Goal: Transaction & Acquisition: Purchase product/service

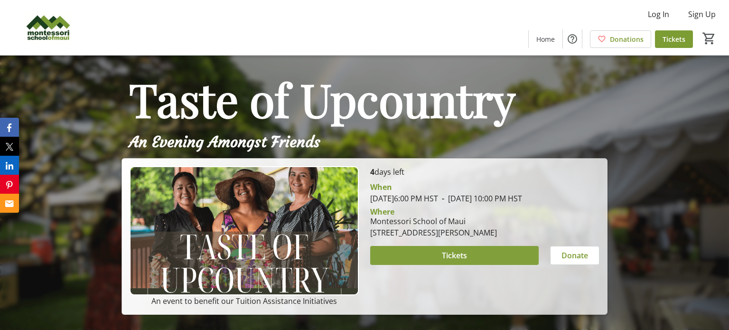
click at [433, 263] on span at bounding box center [454, 255] width 168 height 23
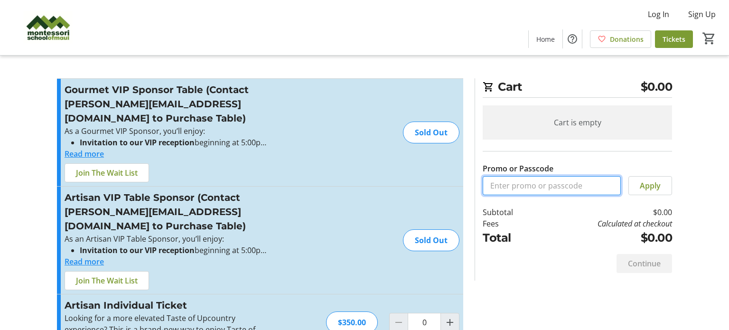
click at [516, 183] on input "Promo or Passcode" at bounding box center [551, 185] width 138 height 19
paste input "MOMISTAFF"
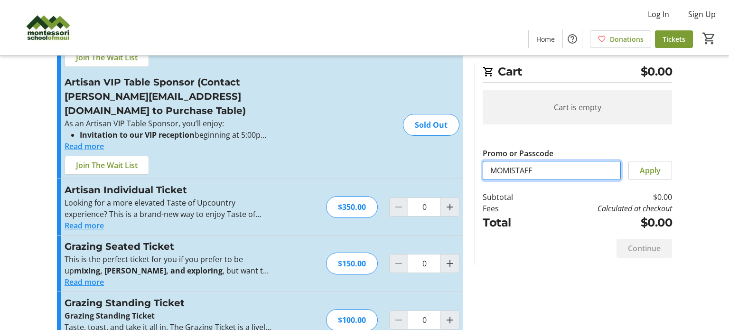
type input "MOMISTAFF"
click at [445, 311] on span "Increment by one" at bounding box center [450, 320] width 18 height 18
type input "1"
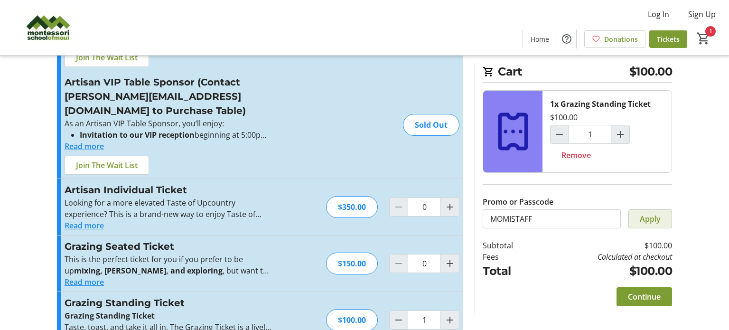
click at [647, 219] on span "Apply" at bounding box center [649, 218] width 21 height 11
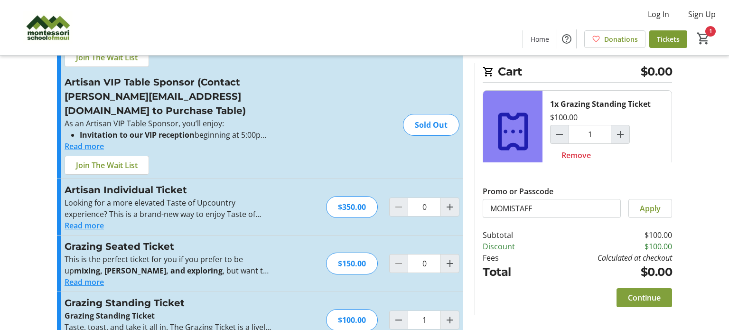
click at [644, 295] on span "Continue" at bounding box center [644, 297] width 33 height 11
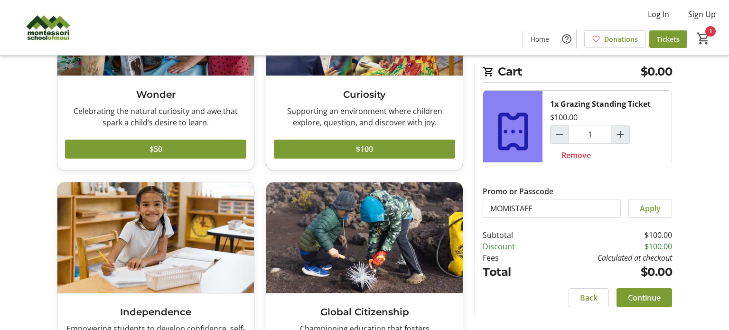
scroll to position [138, 0]
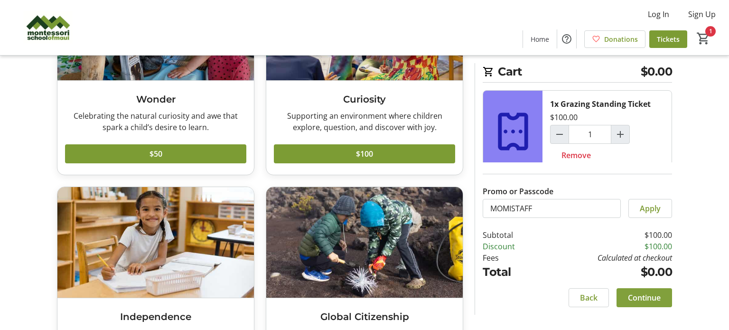
click at [669, 297] on span at bounding box center [643, 297] width 55 height 23
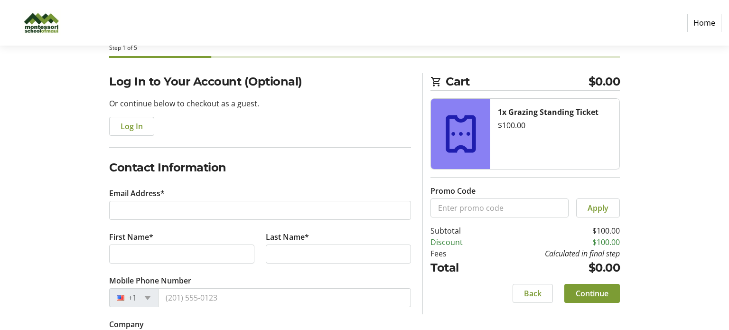
scroll to position [52, 0]
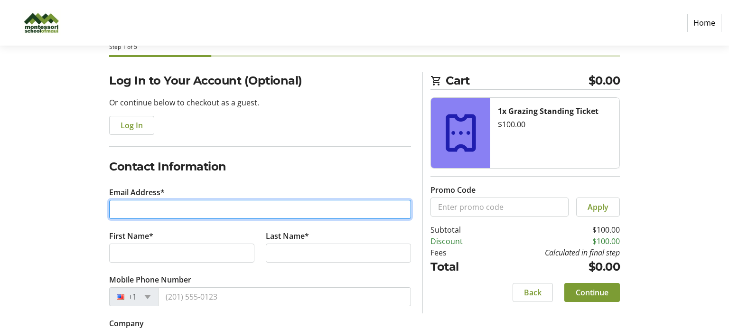
click at [198, 202] on input "Email Address*" at bounding box center [260, 209] width 302 height 19
type input "[EMAIL_ADDRESS][DOMAIN_NAME]"
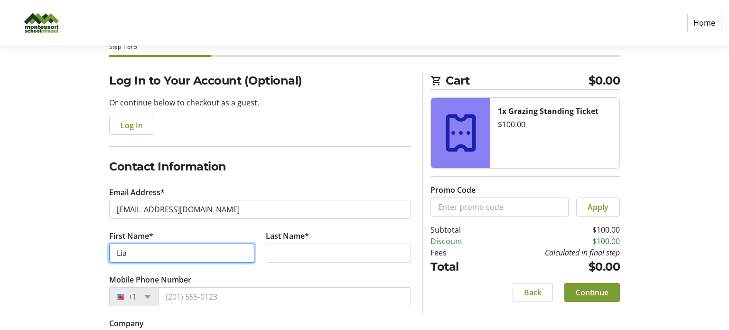
type input "Lia"
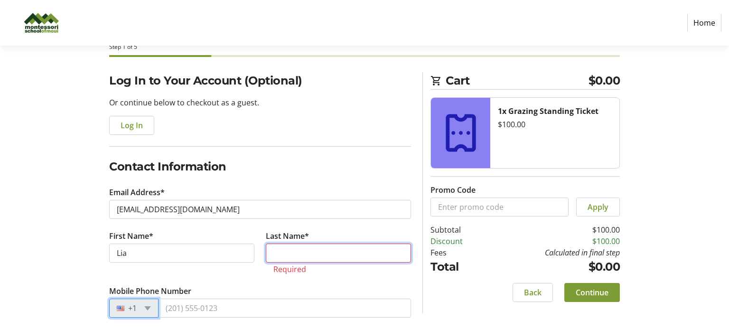
click at [283, 253] on input "Last Name*" at bounding box center [338, 252] width 145 height 19
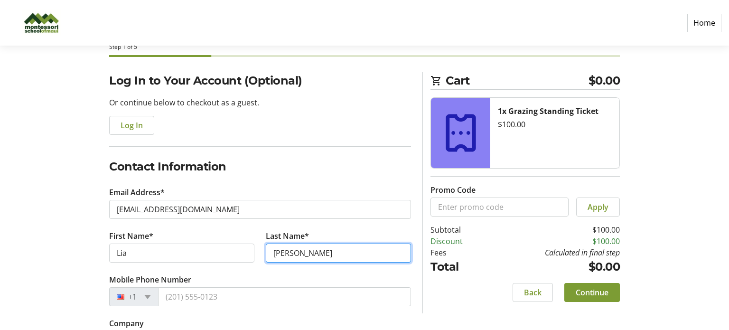
type input "[PERSON_NAME]"
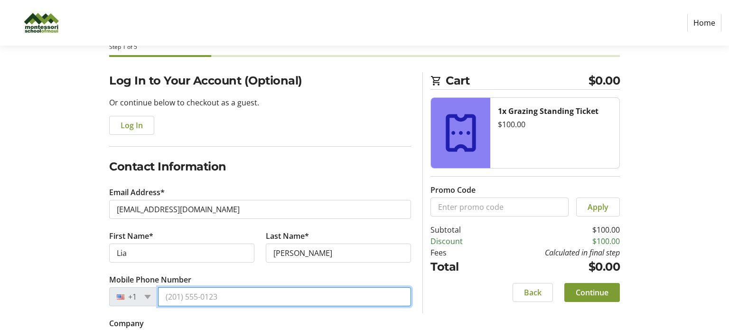
click at [195, 300] on input "Mobile Phone Number" at bounding box center [284, 296] width 253 height 19
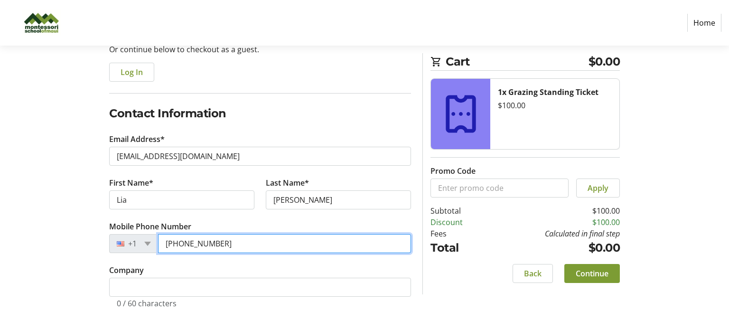
type input "[PHONE_NUMBER]"
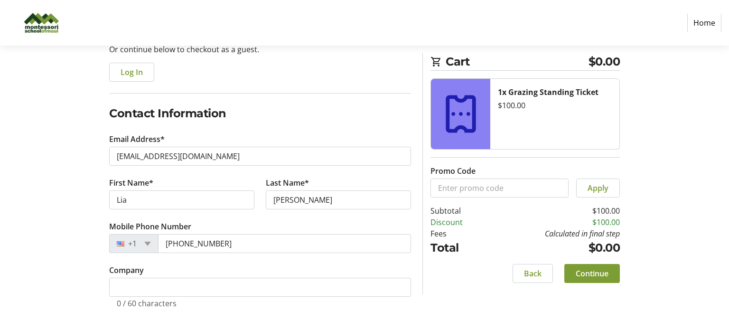
click at [653, 133] on div "Log In to Your Account (Optional) Or continue below to checkout as a guest. Log…" at bounding box center [364, 175] width 626 height 312
click at [607, 270] on span "Continue" at bounding box center [591, 273] width 33 height 11
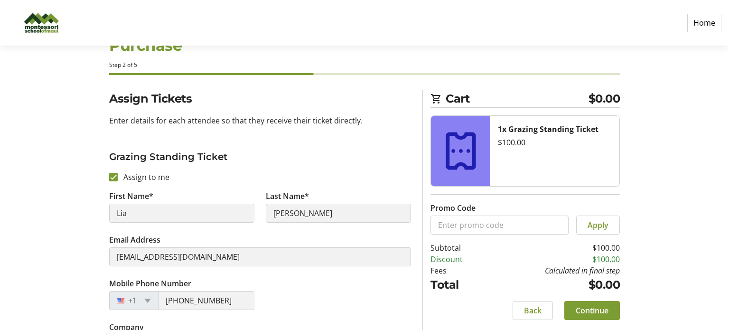
scroll to position [68, 0]
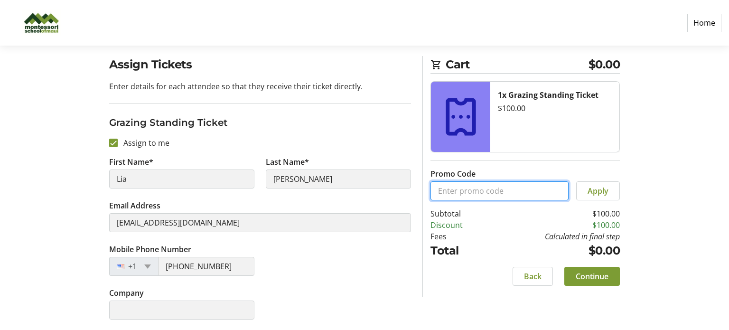
click at [543, 195] on input "Promo Code" at bounding box center [499, 190] width 138 height 19
paste input "MOMISTAFF"
type input "MOMISTAFF"
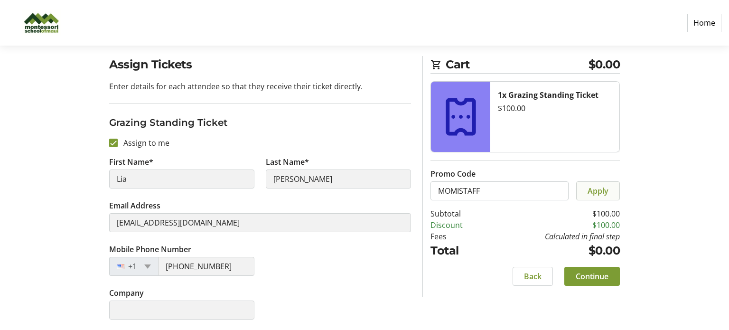
click at [602, 190] on span "Apply" at bounding box center [597, 190] width 21 height 11
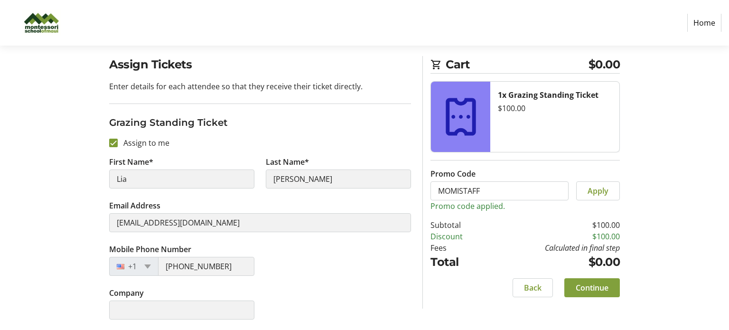
click at [596, 288] on span "Continue" at bounding box center [591, 287] width 33 height 11
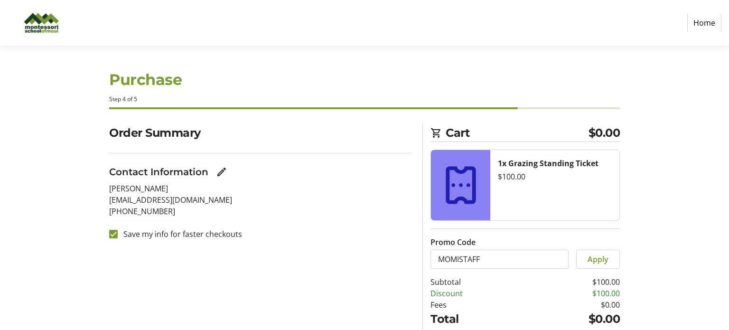
scroll to position [59, 0]
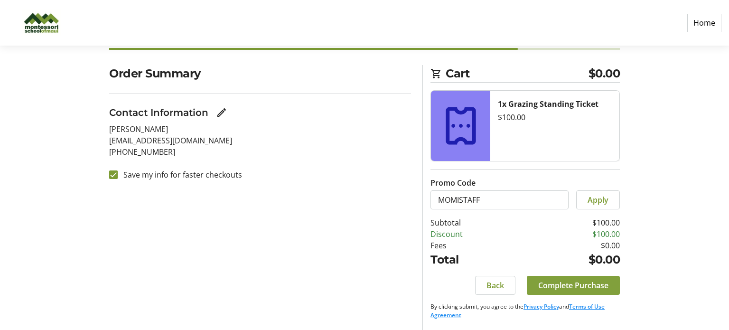
click at [596, 283] on span "Complete Purchase" at bounding box center [573, 284] width 70 height 11
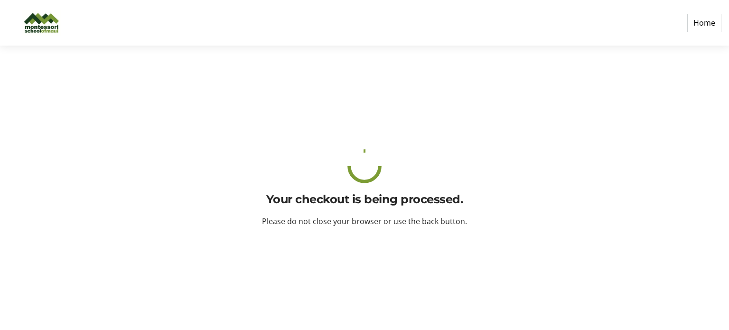
scroll to position [0, 0]
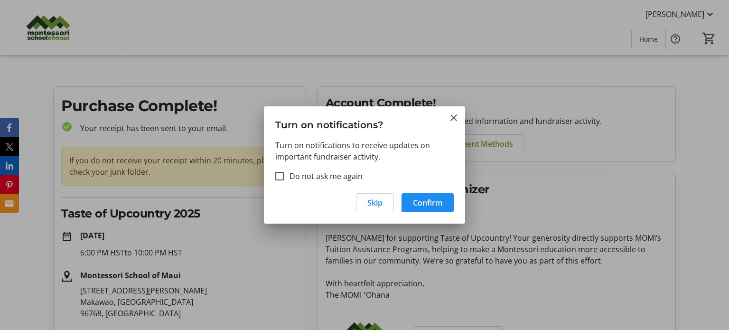
click at [521, 250] on div at bounding box center [364, 165] width 729 height 330
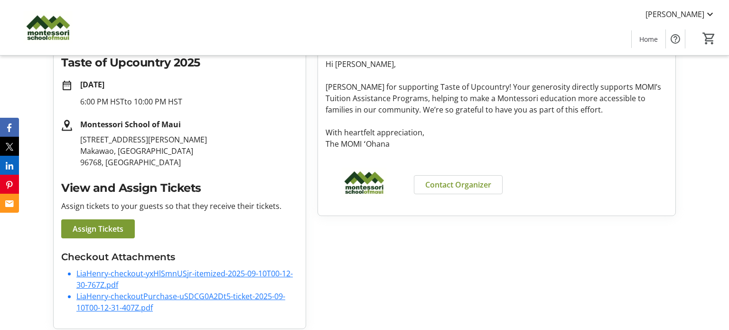
scroll to position [157, 0]
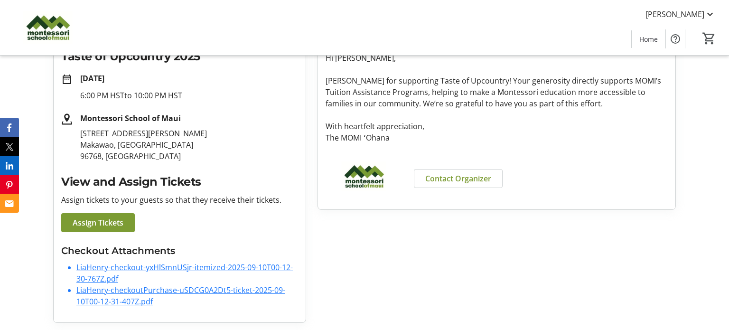
click at [141, 266] on link "LiaHenry-checkout-yxHlSmnUSjr-itemized-2025-09-10T00-12-30-767Z.pdf" at bounding box center [184, 273] width 216 height 22
